Goal: Task Accomplishment & Management: Use online tool/utility

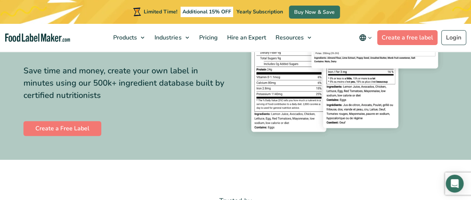
scroll to position [119, 0]
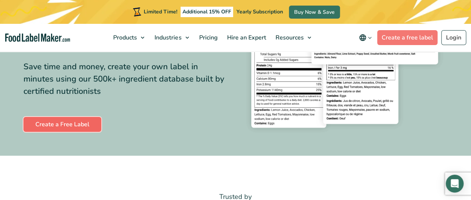
drag, startPoint x: 84, startPoint y: 124, endPoint x: 88, endPoint y: 124, distance: 3.7
click at [84, 124] on link "Create a Free Label" at bounding box center [62, 124] width 78 height 15
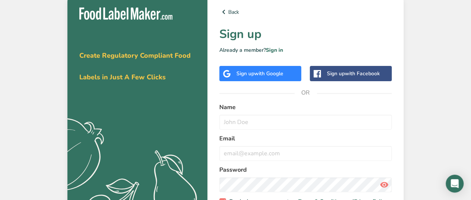
click at [238, 76] on div "Sign up with Google" at bounding box center [259, 74] width 47 height 8
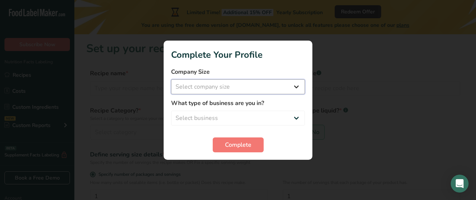
click at [299, 85] on select "Select company size Fewer than 10 Employees 10 to 50 Employees 51 to 500 Employ…" at bounding box center [238, 86] width 134 height 15
select select "1"
click at [171, 79] on select "Select company size Fewer than 10 Employees 10 to 50 Employees 51 to 500 Employ…" at bounding box center [238, 86] width 134 height 15
click at [298, 116] on select "Select business Packaged Food Manufacturer Restaurant & Cafe Bakery Meal Plans …" at bounding box center [238, 118] width 134 height 15
select select "8"
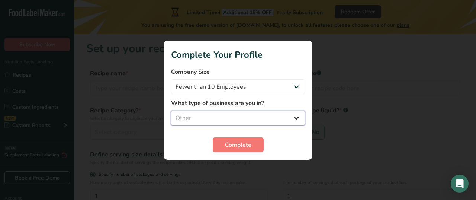
click at [171, 111] on select "Select business Packaged Food Manufacturer Restaurant & Cafe Bakery Meal Plans …" at bounding box center [238, 118] width 134 height 15
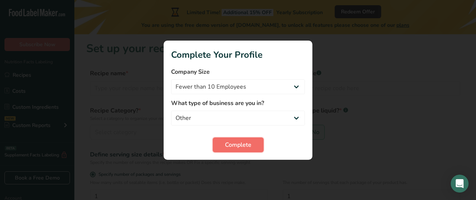
click at [235, 146] on span "Complete" at bounding box center [238, 144] width 26 height 9
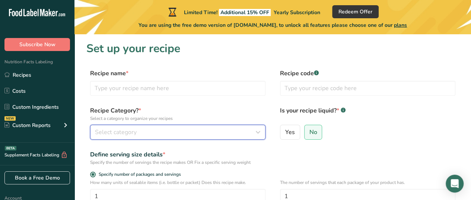
click at [111, 134] on span "Select category" at bounding box center [116, 132] width 42 height 9
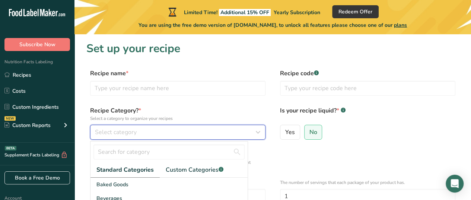
click at [112, 134] on span "Select category" at bounding box center [116, 132] width 42 height 9
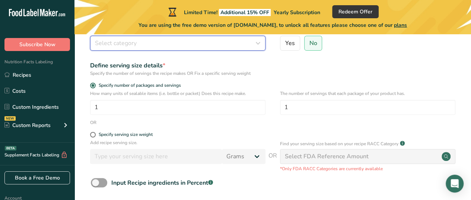
scroll to position [90, 0]
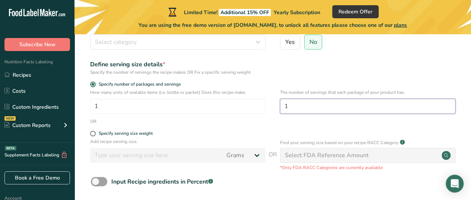
drag, startPoint x: 297, startPoint y: 106, endPoint x: 277, endPoint y: 107, distance: 20.1
click at [278, 106] on div "How many units of sealable items (i.e. bottle or packet) Does this recipe make.…" at bounding box center [272, 103] width 373 height 29
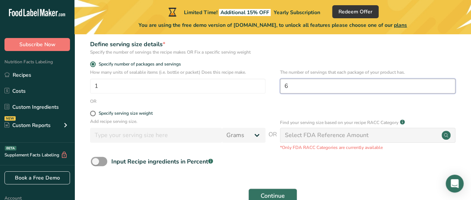
scroll to position [111, 0]
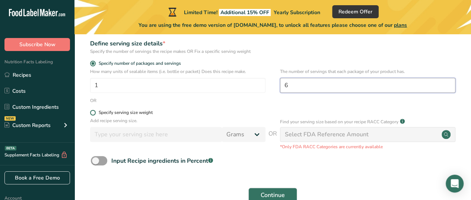
type input "6"
click at [94, 111] on span at bounding box center [93, 113] width 6 height 6
click at [94, 111] on input "Specify serving size weight" at bounding box center [92, 112] width 5 height 5
radio input "true"
radio input "false"
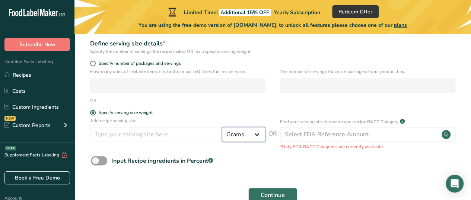
click at [257, 133] on select "Grams kg mg mcg lb oz l mL fl oz tbsp tsp cup qt gallon" at bounding box center [244, 134] width 44 height 15
select select "5"
click at [222, 127] on select "Grams kg mg mcg lb oz l mL fl oz tbsp tsp cup qt gallon" at bounding box center [244, 134] width 44 height 15
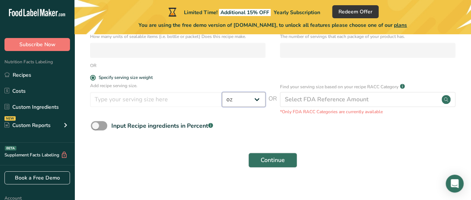
scroll to position [153, 0]
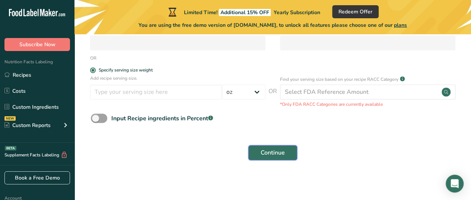
click at [272, 152] on span "Continue" at bounding box center [273, 152] width 24 height 9
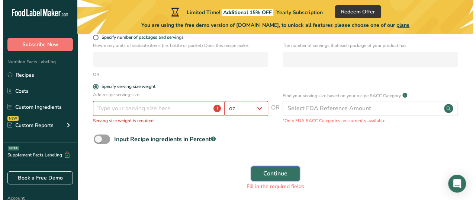
scroll to position [170, 0]
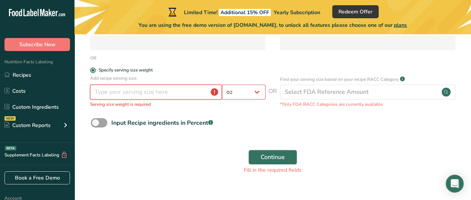
click at [171, 93] on input "number" at bounding box center [156, 91] width 132 height 15
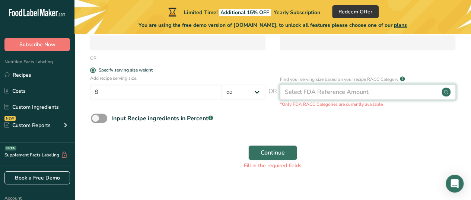
click at [344, 91] on div "Select FDA Reference Amount" at bounding box center [327, 91] width 84 height 9
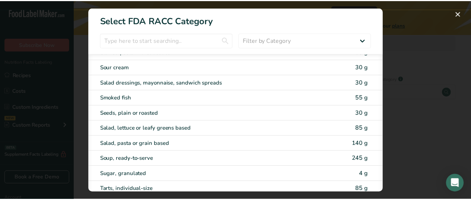
scroll to position [1361, 0]
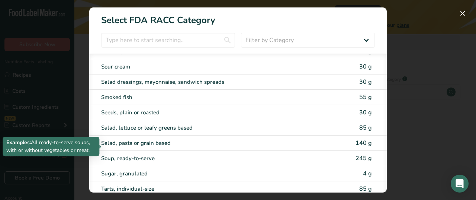
click at [142, 154] on div "Soup, ready-to-serve" at bounding box center [206, 158] width 211 height 9
type input "245"
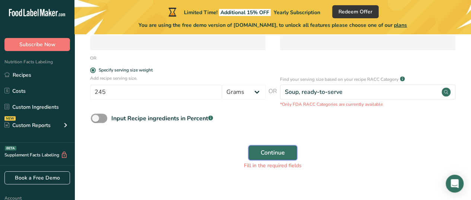
click at [284, 151] on span "Continue" at bounding box center [273, 152] width 24 height 9
click at [283, 149] on span "Continue" at bounding box center [273, 152] width 24 height 9
click at [257, 92] on select "Grams kg mg mcg lb oz l mL fl oz tbsp tsp cup qt gallon" at bounding box center [244, 91] width 44 height 15
select select "5"
click at [222, 84] on select "Grams kg mg mcg lb oz l mL fl oz tbsp tsp cup qt gallon" at bounding box center [244, 91] width 44 height 15
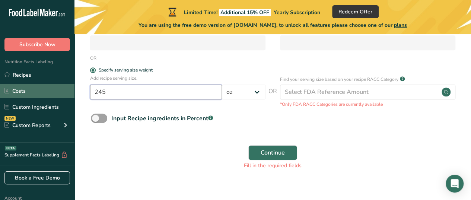
drag, startPoint x: 115, startPoint y: 91, endPoint x: 70, endPoint y: 90, distance: 44.7
click at [70, 90] on div ".a-20{fill:#fff;} Subscribe Now Nutrition Facts Labeling Recipes Costs Custom I…" at bounding box center [235, 19] width 471 height 379
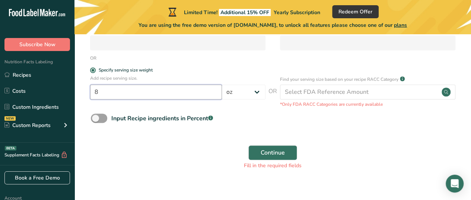
type input "8"
click at [235, 130] on form "Recipe name * Name is required Recipe code .a-a{fill:#347362;}.b-a{fill:#fff;} …" at bounding box center [272, 36] width 373 height 275
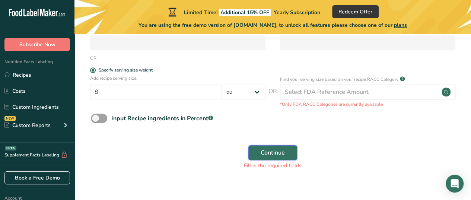
click at [273, 153] on span "Continue" at bounding box center [273, 152] width 24 height 9
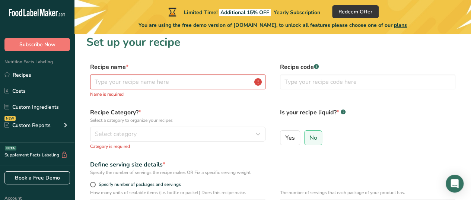
scroll to position [0, 0]
